Goal: Task Accomplishment & Management: Complete application form

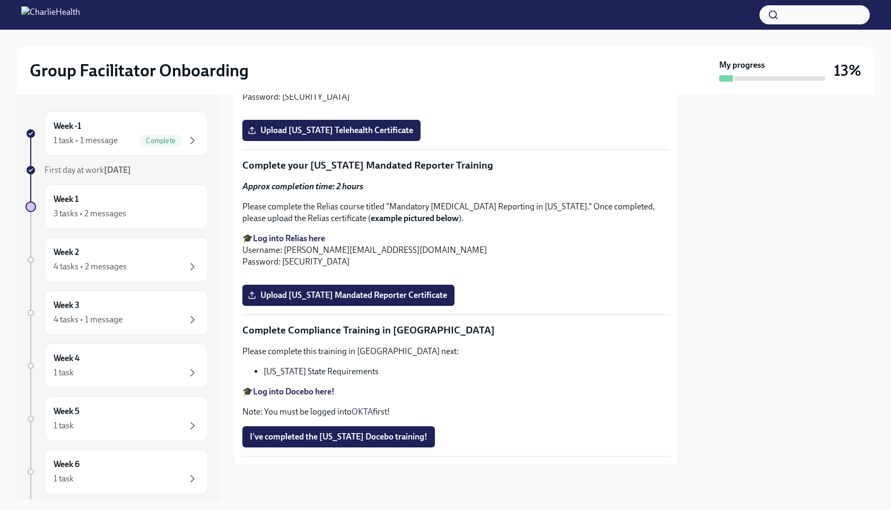
scroll to position [1734, 0]
click at [351, 136] on span "Upload [US_STATE] Telehealth Certificate" at bounding box center [331, 130] width 163 height 11
click at [0, 0] on input "Upload [US_STATE] Telehealth Certificate" at bounding box center [0, 0] width 0 height 0
click at [353, 301] on span "Upload [US_STATE] Mandated Reporter Certificate" at bounding box center [348, 295] width 197 height 11
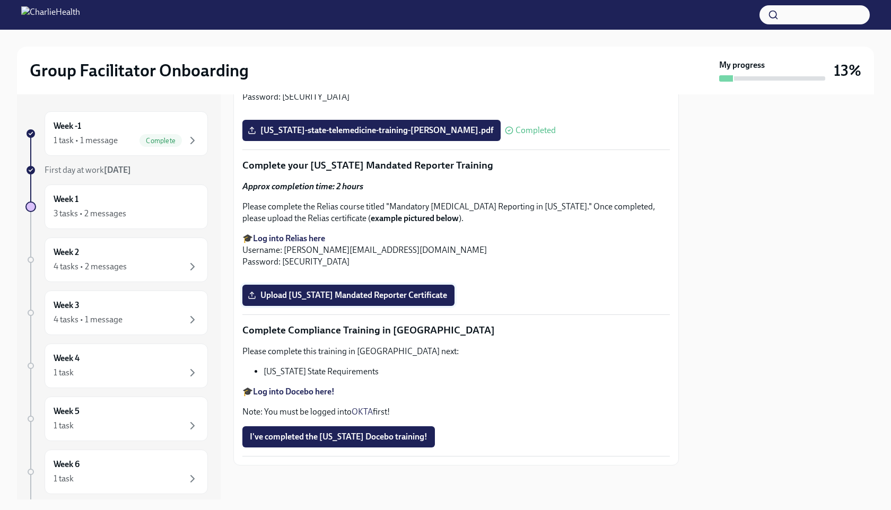
click at [0, 0] on input "Upload [US_STATE] Mandated Reporter Certificate" at bounding box center [0, 0] width 0 height 0
click at [309, 435] on span "I've completed the [US_STATE] Docebo training!" at bounding box center [339, 437] width 178 height 11
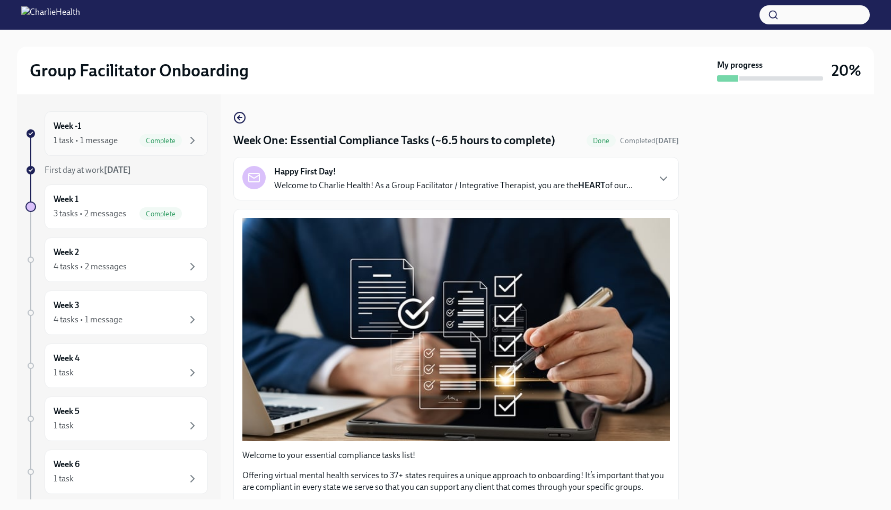
click at [109, 137] on div "1 task • 1 message" at bounding box center [86, 141] width 64 height 12
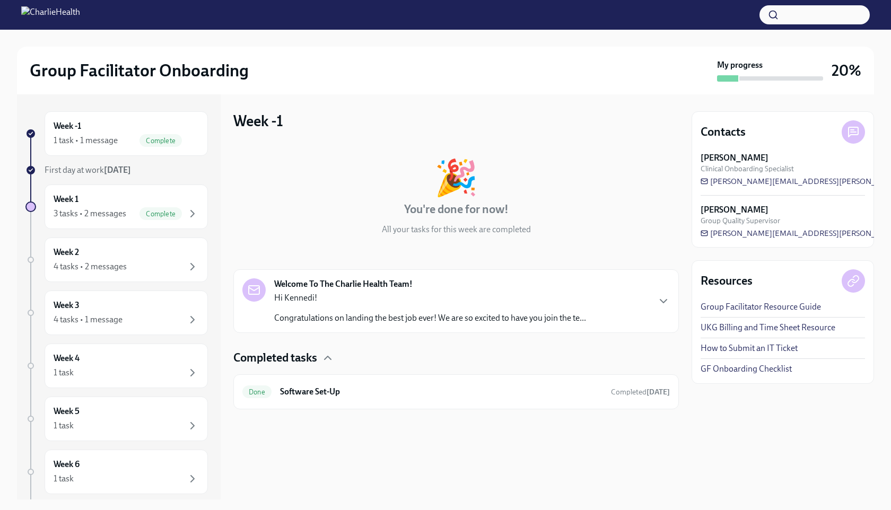
click at [353, 303] on p "Hi Kennedi!" at bounding box center [430, 298] width 312 height 12
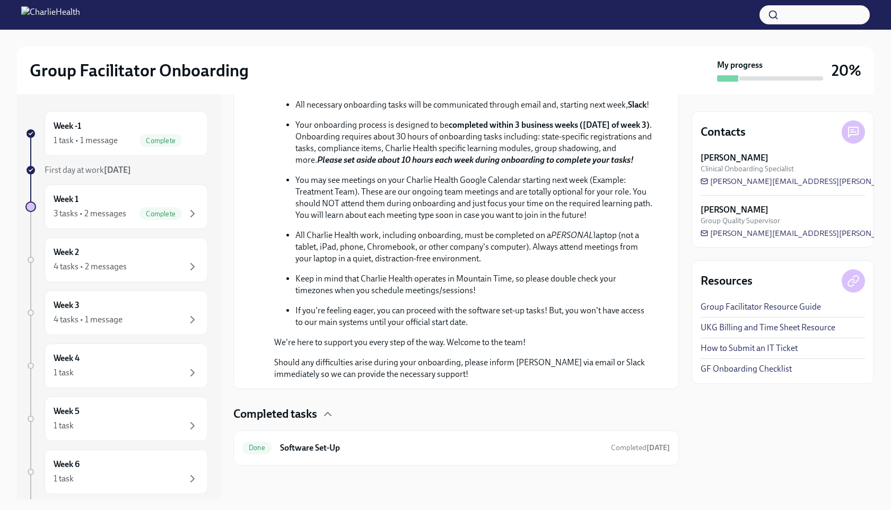
scroll to position [457, 0]
click at [186, 214] on icon "button" at bounding box center [192, 213] width 13 height 13
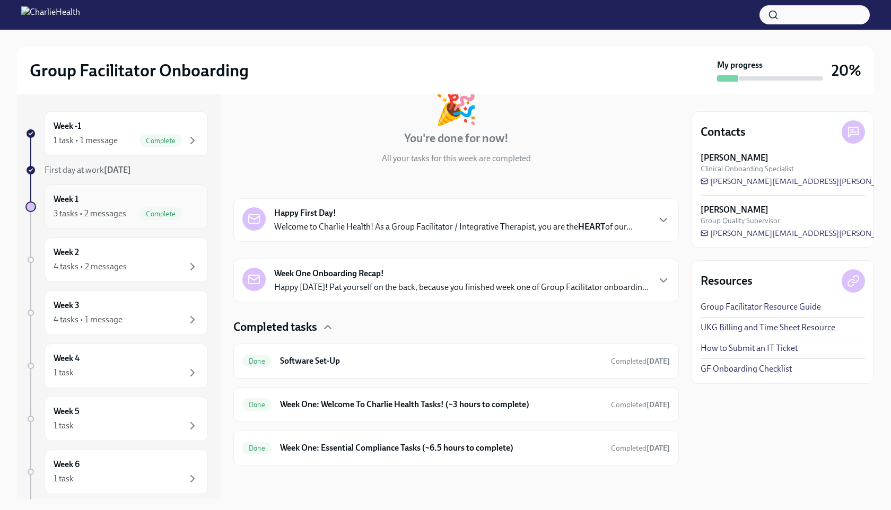
scroll to position [71, 0]
click at [354, 223] on p "Welcome to Charlie Health! As a Group Facilitator / Integrative Therapist, you …" at bounding box center [453, 227] width 359 height 12
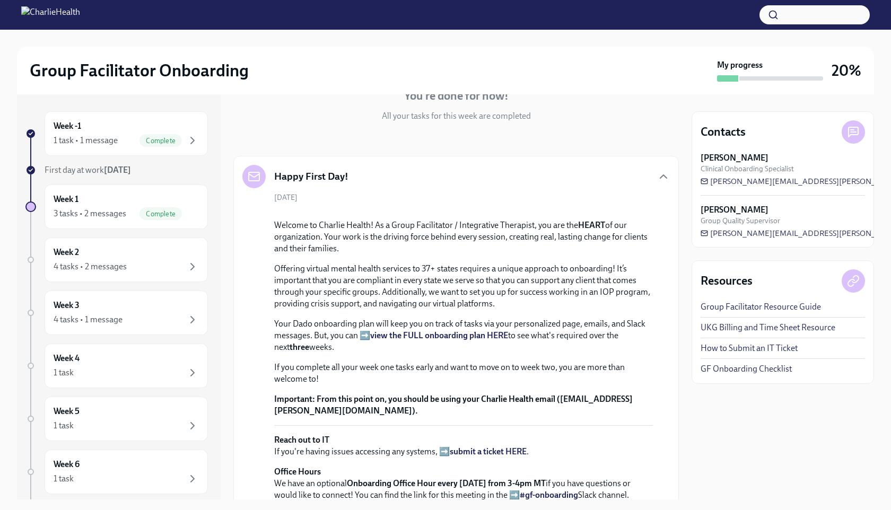
scroll to position [541, 0]
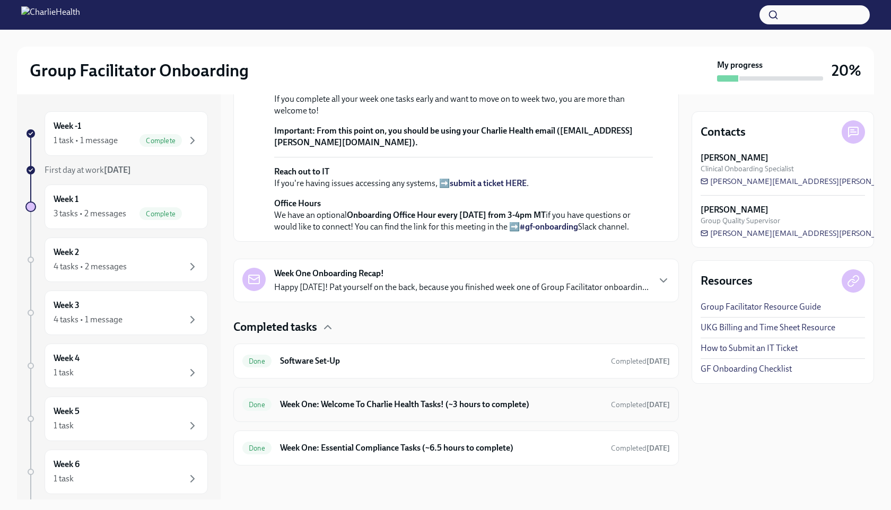
click at [355, 406] on h6 "Week One: Welcome To Charlie Health Tasks! (~3 hours to complete)" at bounding box center [441, 405] width 322 height 12
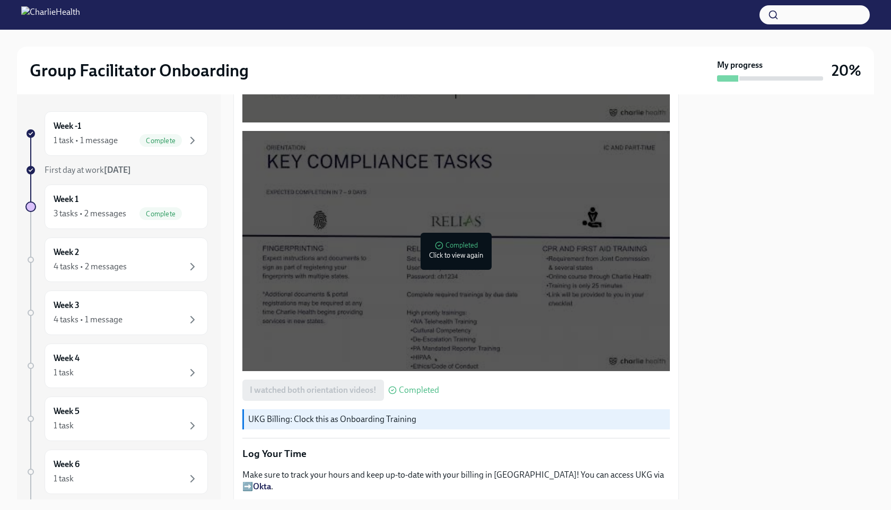
scroll to position [749, 0]
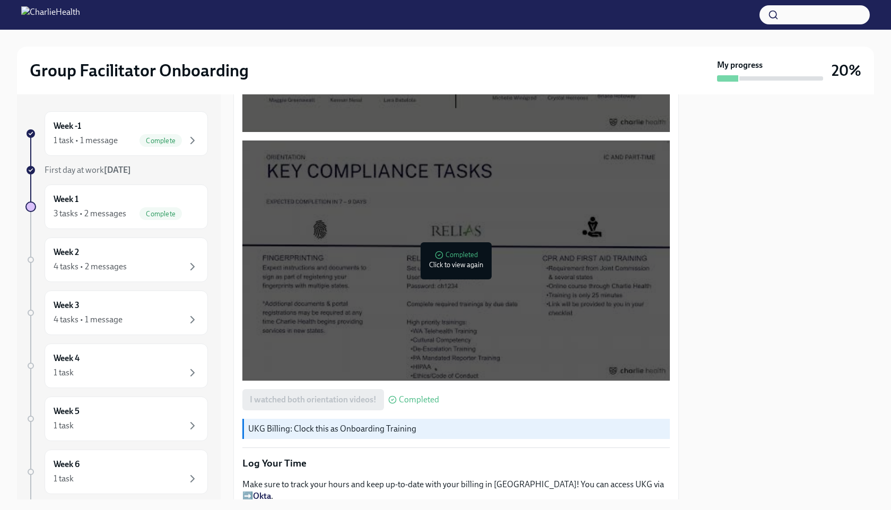
click at [379, 262] on div at bounding box center [455, 261] width 427 height 240
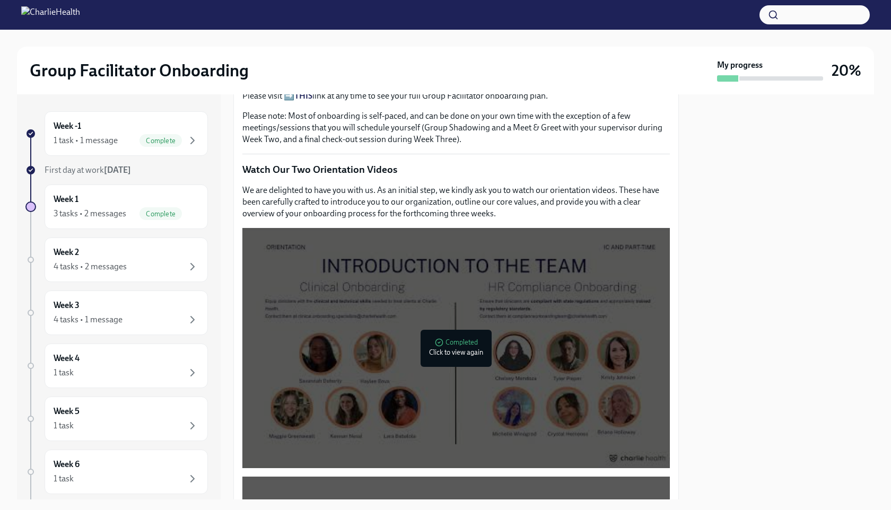
scroll to position [410, 0]
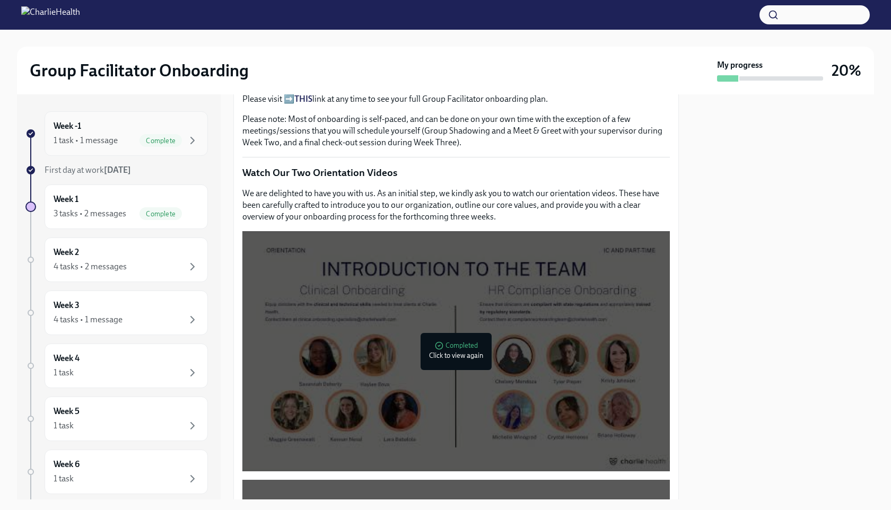
click at [119, 141] on div "1 task • 1 message Complete" at bounding box center [126, 140] width 145 height 13
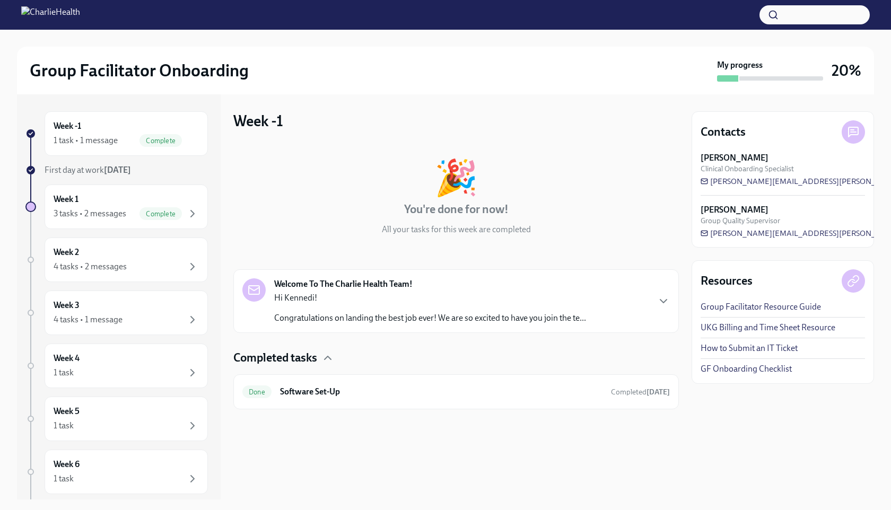
click at [362, 305] on div "Hi Kennedi! Congratulations on landing the best job ever! We are so excited to …" at bounding box center [430, 308] width 312 height 32
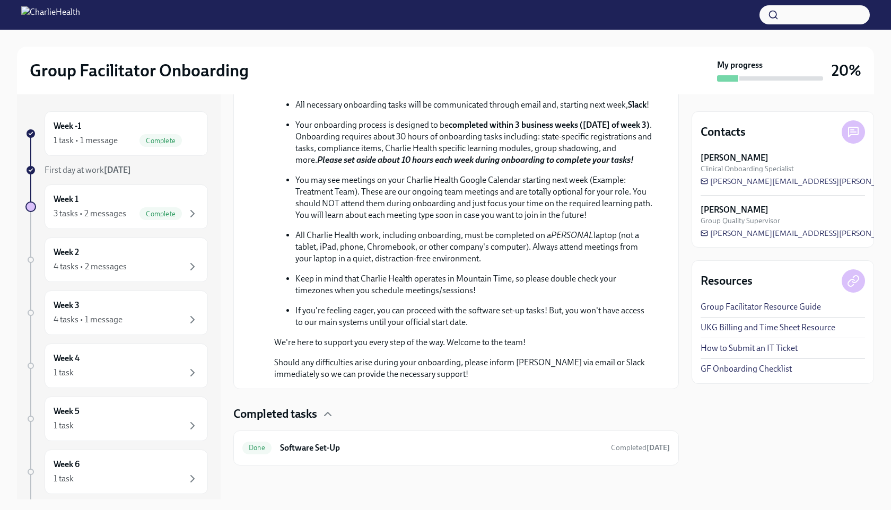
scroll to position [457, 0]
click at [329, 454] on div "Done Software Set-Up Completed [DATE]" at bounding box center [455, 448] width 427 height 17
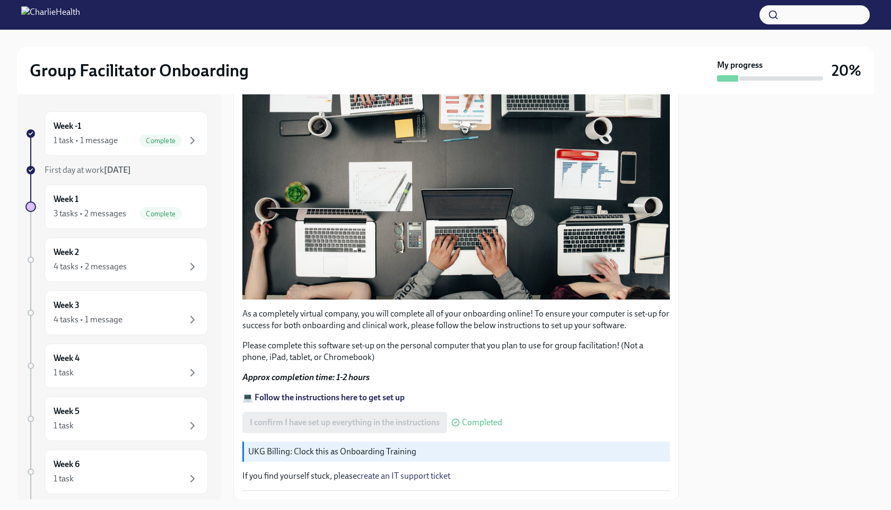
scroll to position [226, 0]
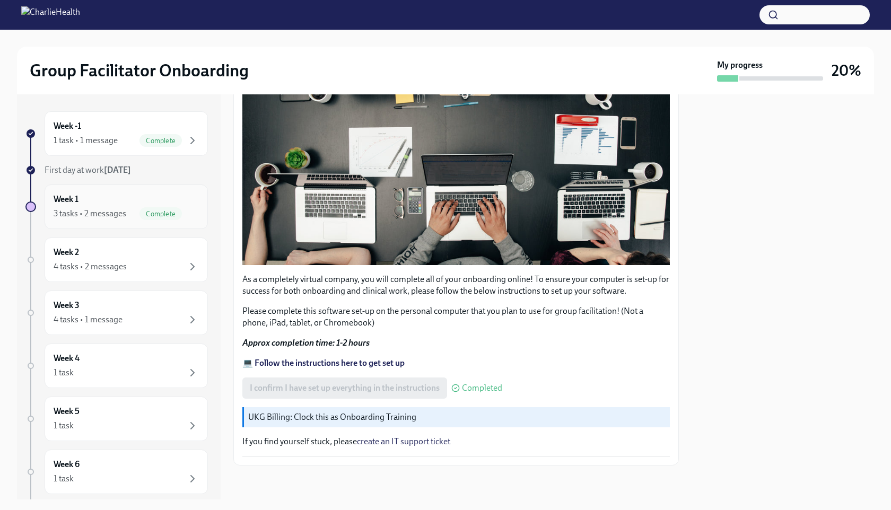
click at [120, 212] on div "3 tasks • 2 messages" at bounding box center [90, 214] width 73 height 12
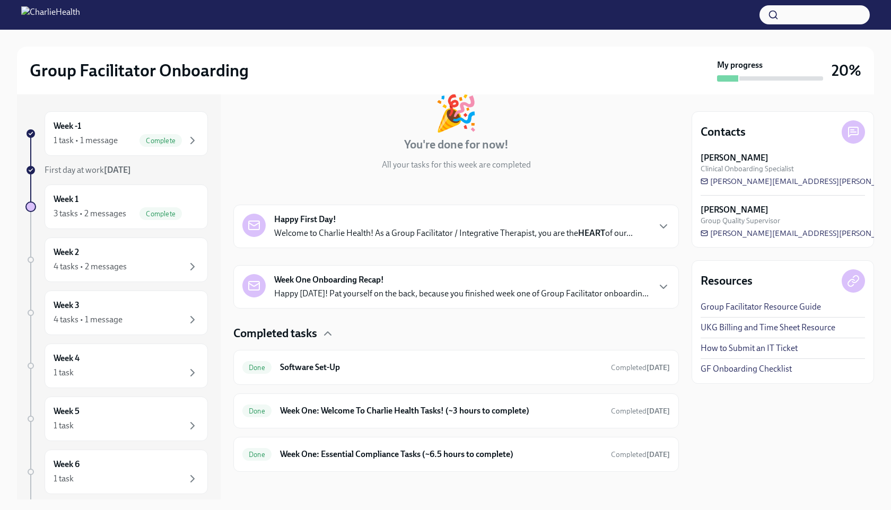
scroll to position [71, 0]
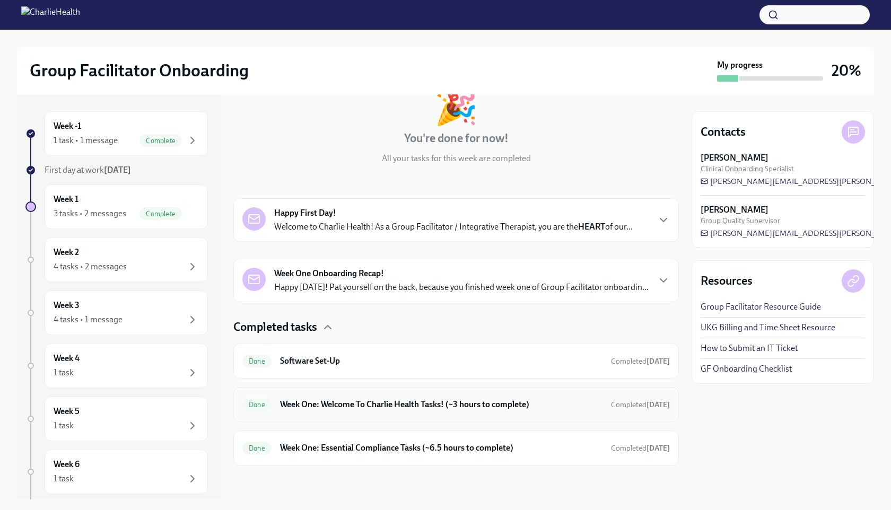
click at [372, 405] on h6 "Week One: Welcome To Charlie Health Tasks! (~3 hours to complete)" at bounding box center [441, 405] width 322 height 12
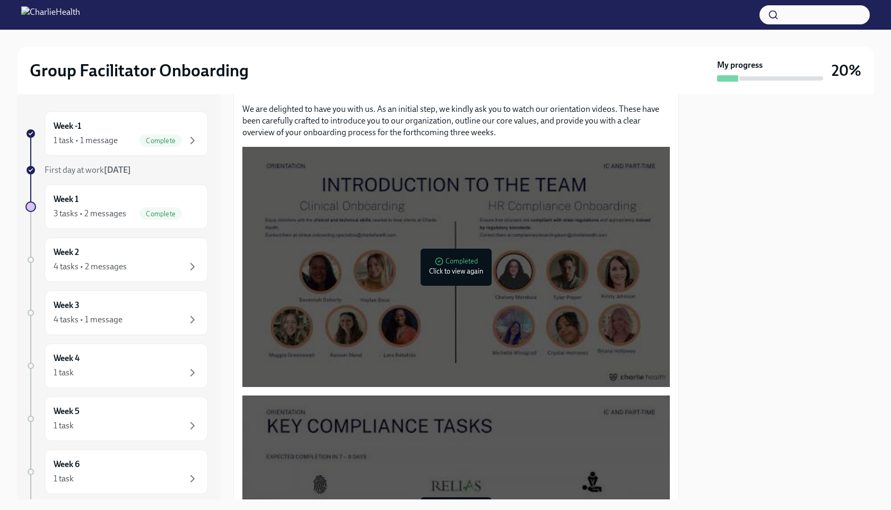
scroll to position [510, 0]
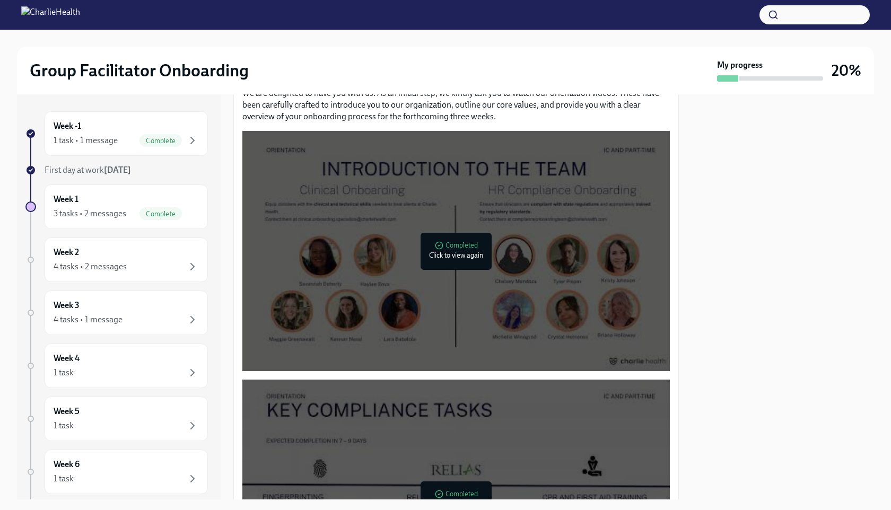
click at [394, 302] on div at bounding box center [455, 251] width 427 height 240
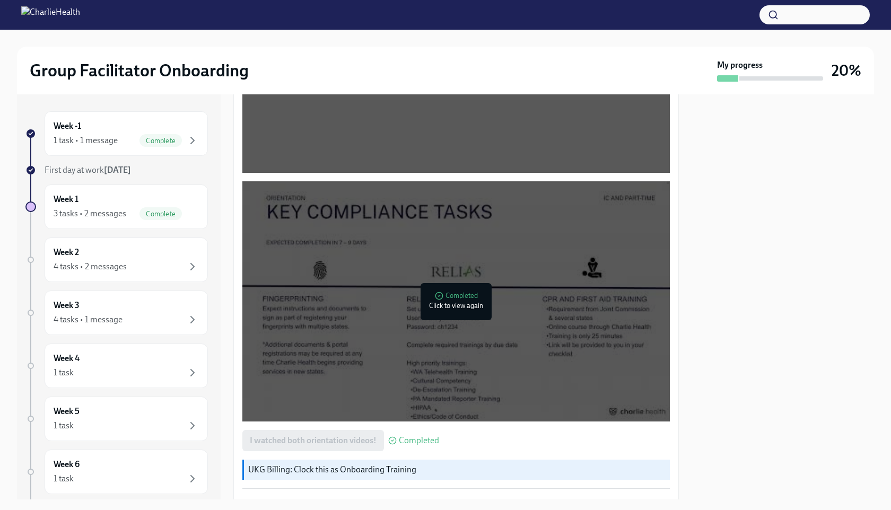
scroll to position [712, 0]
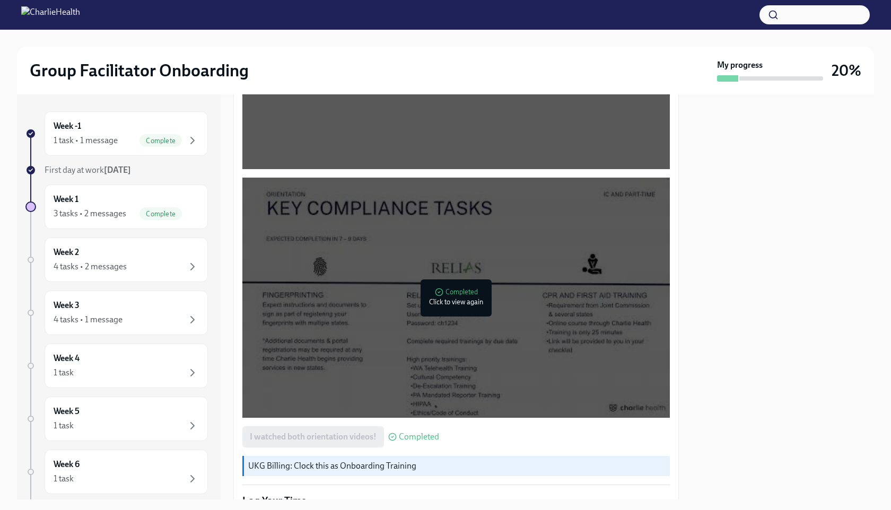
click at [400, 344] on div at bounding box center [455, 298] width 427 height 240
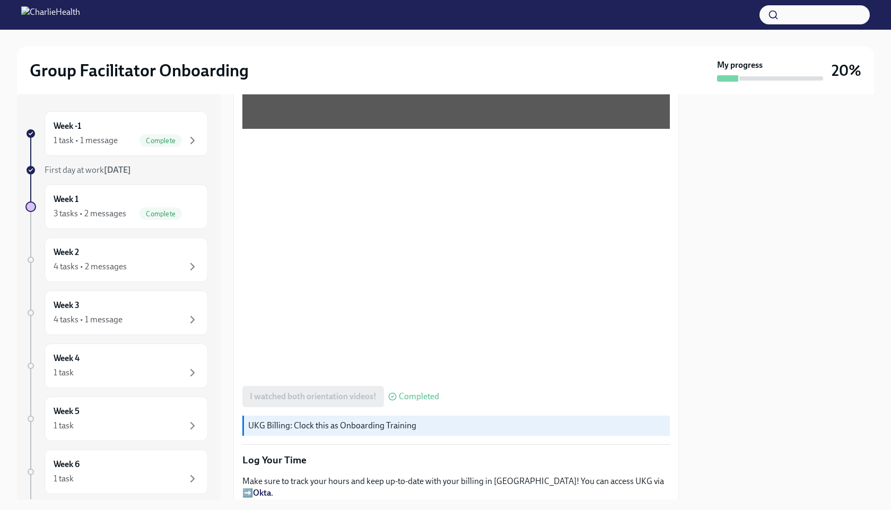
scroll to position [782, 0]
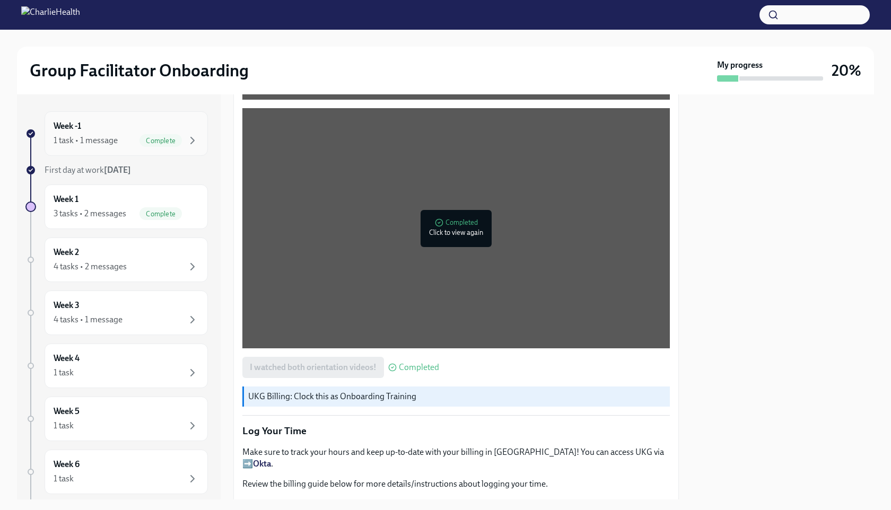
click at [108, 128] on div "Week -1 1 task • 1 message Complete" at bounding box center [126, 133] width 145 height 27
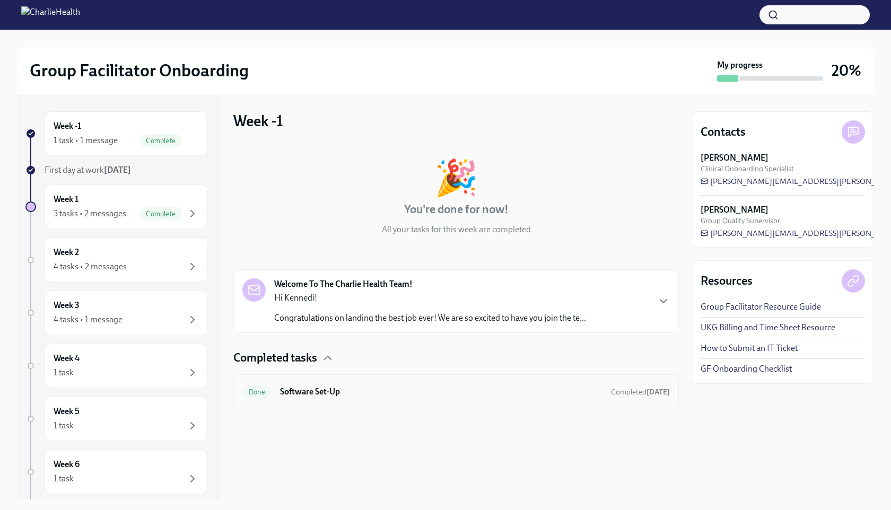
click at [311, 384] on div "Done Software Set-Up Completed [DATE]" at bounding box center [455, 391] width 427 height 17
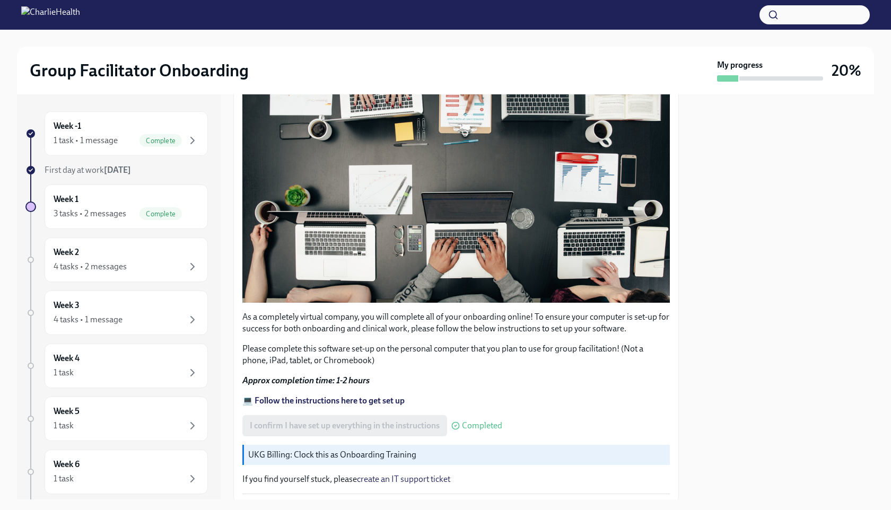
scroll to position [226, 0]
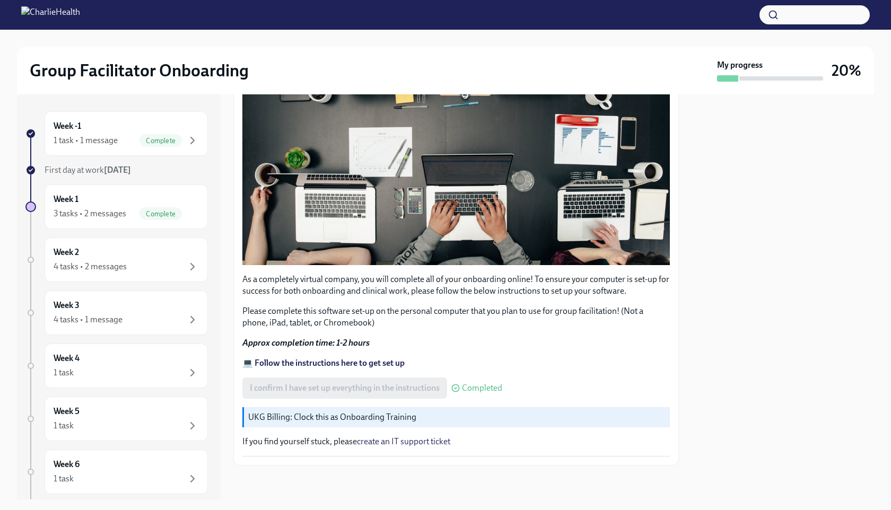
click at [359, 364] on strong "💻 Follow the instructions here to get set up" at bounding box center [323, 363] width 162 height 10
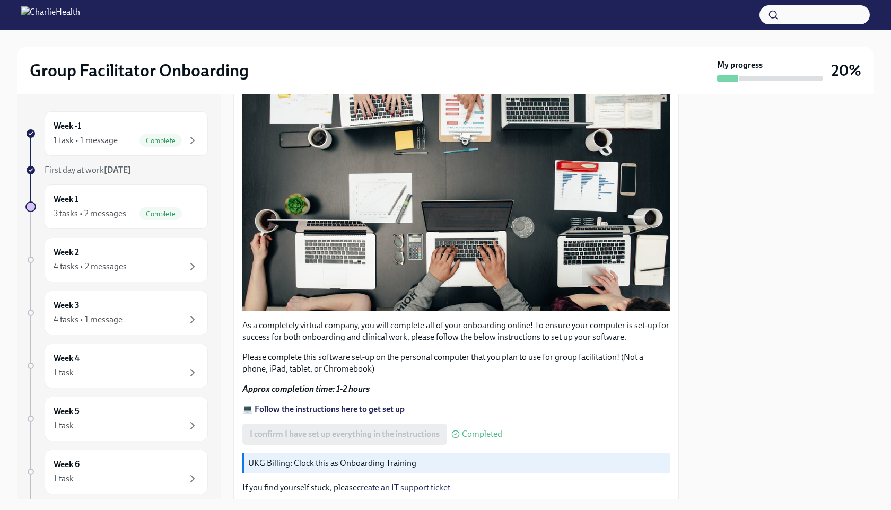
scroll to position [0, 0]
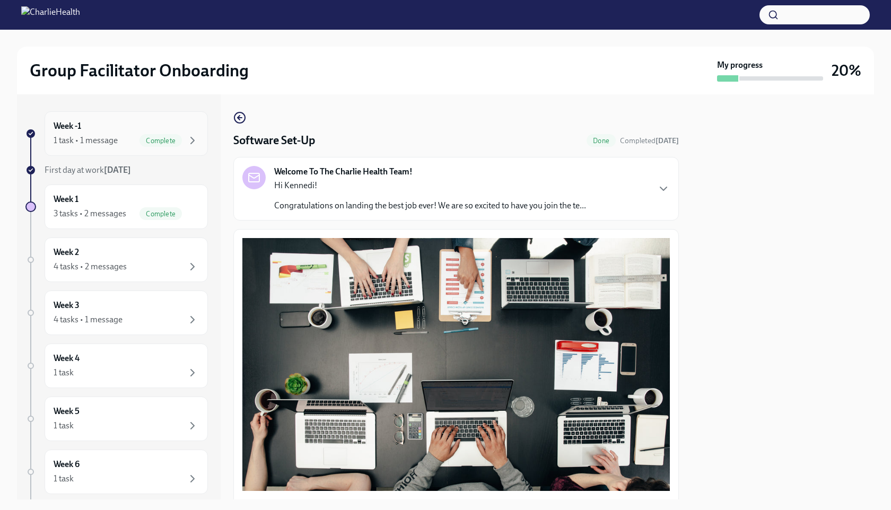
click at [93, 136] on div "1 task • 1 message" at bounding box center [86, 141] width 64 height 12
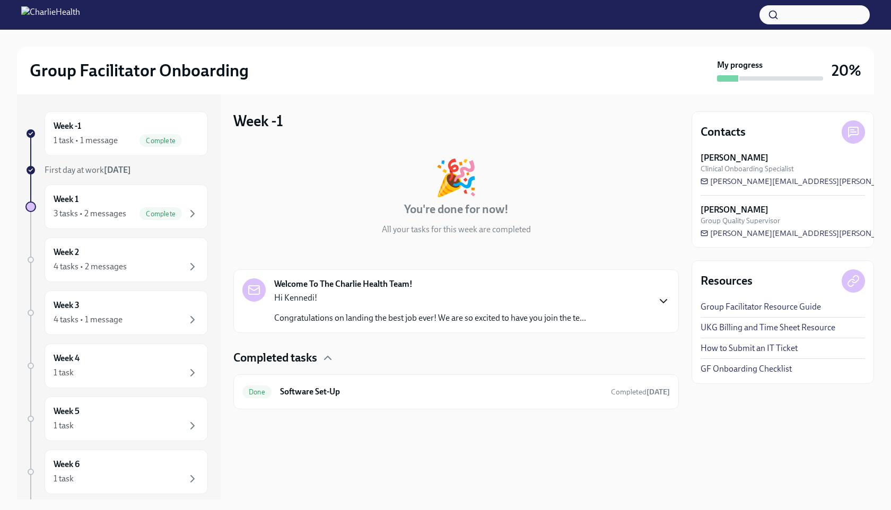
click at [664, 301] on icon "button" at bounding box center [663, 301] width 13 height 13
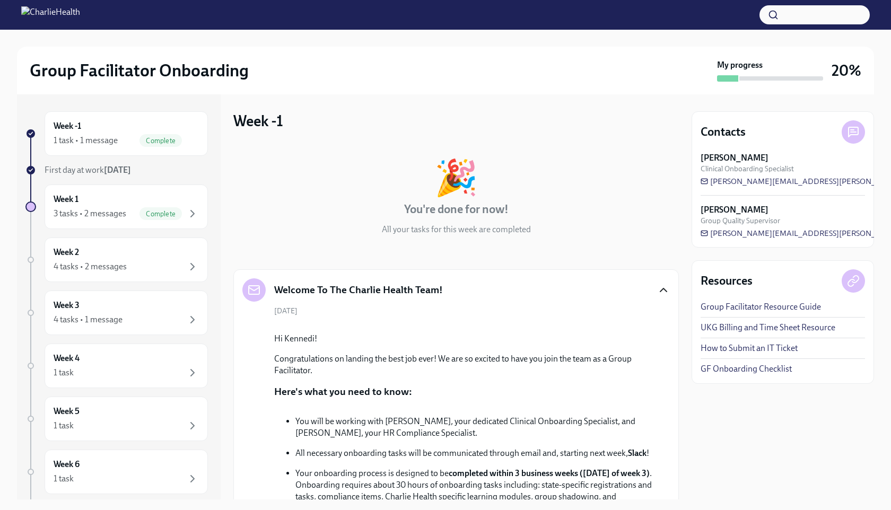
click at [665, 289] on icon "button" at bounding box center [663, 290] width 13 height 13
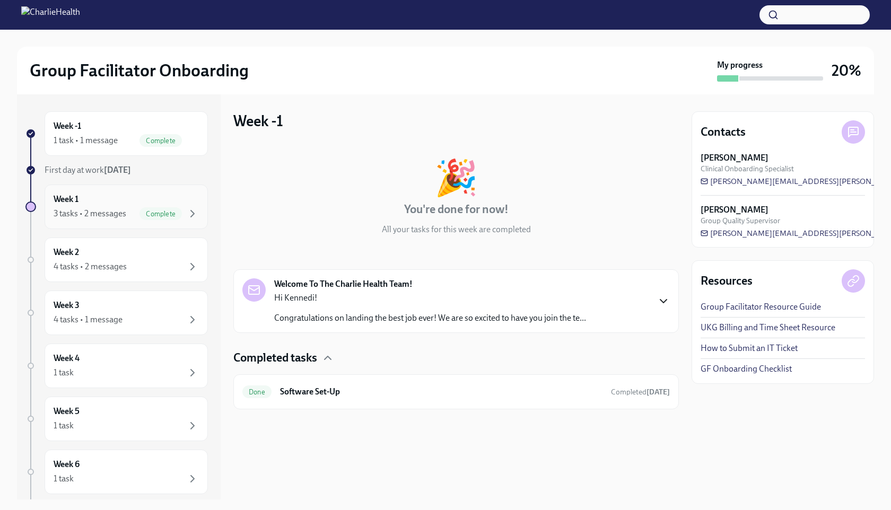
click at [147, 200] on div "Week 1 3 tasks • 2 messages Complete" at bounding box center [126, 207] width 145 height 27
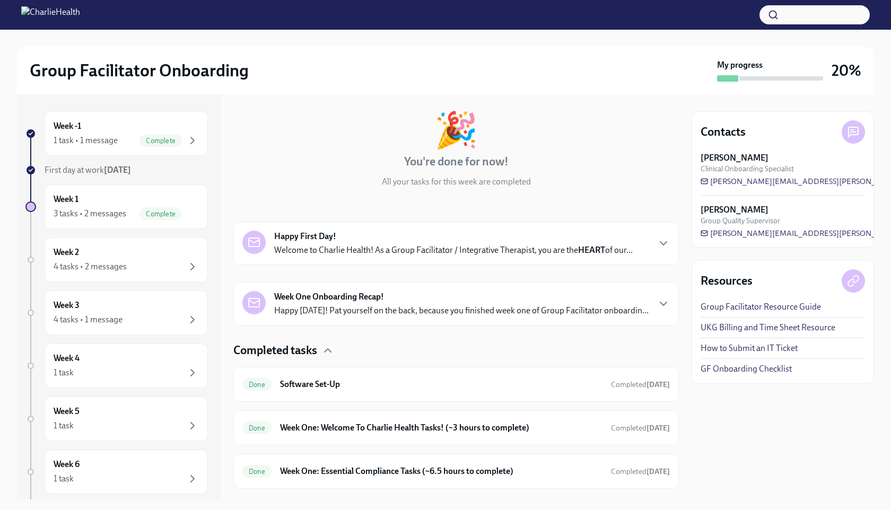
scroll to position [71, 0]
